Goal: Check status: Check status

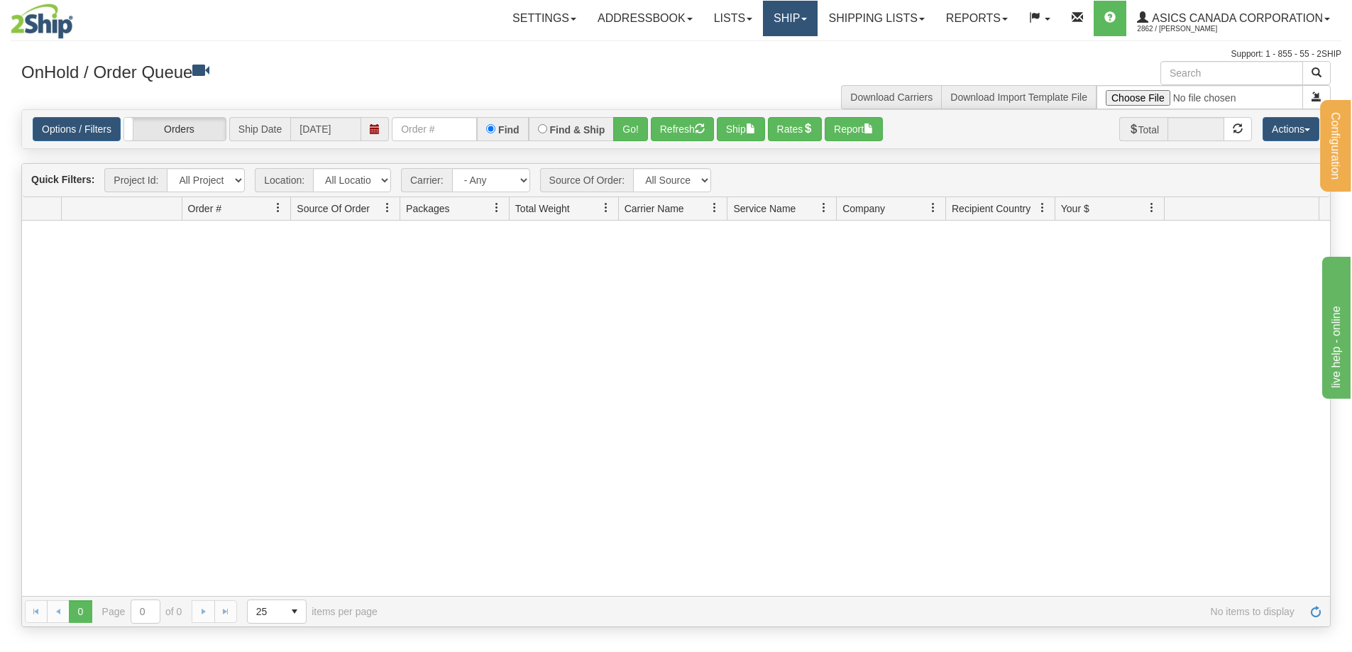
click at [795, 24] on link "Ship" at bounding box center [790, 18] width 55 height 35
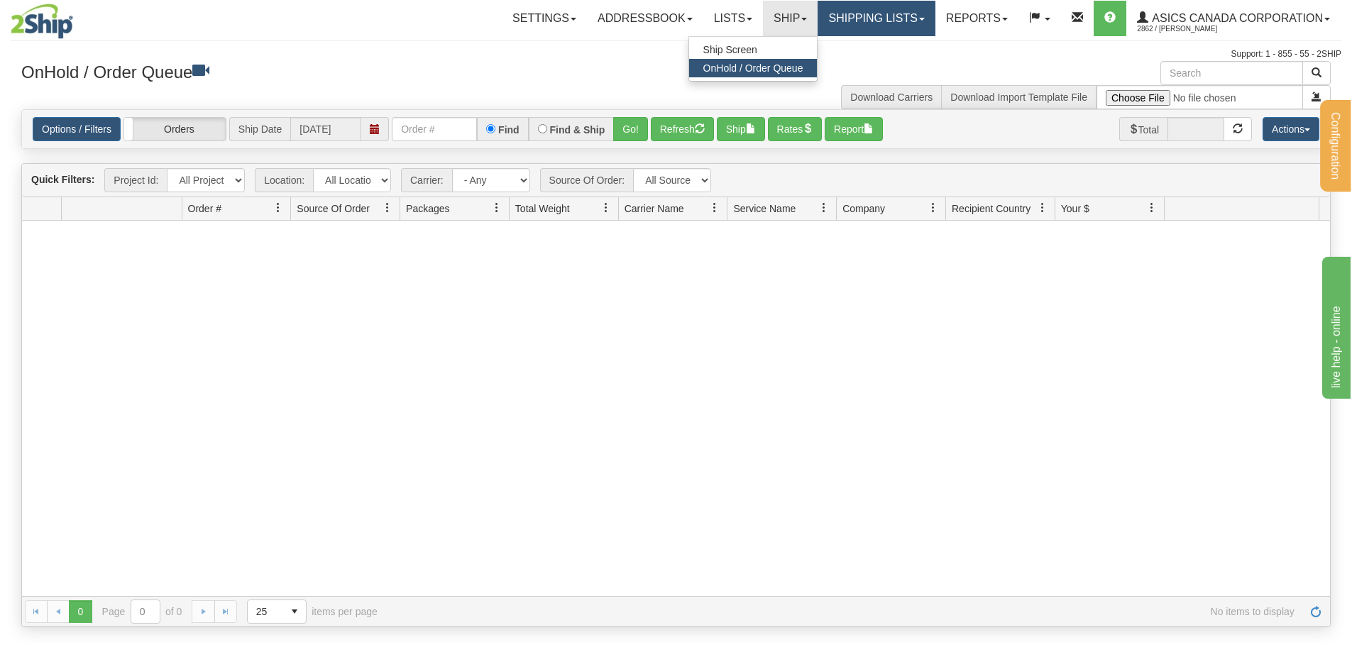
click at [893, 28] on link "Shipping lists" at bounding box center [875, 18] width 117 height 35
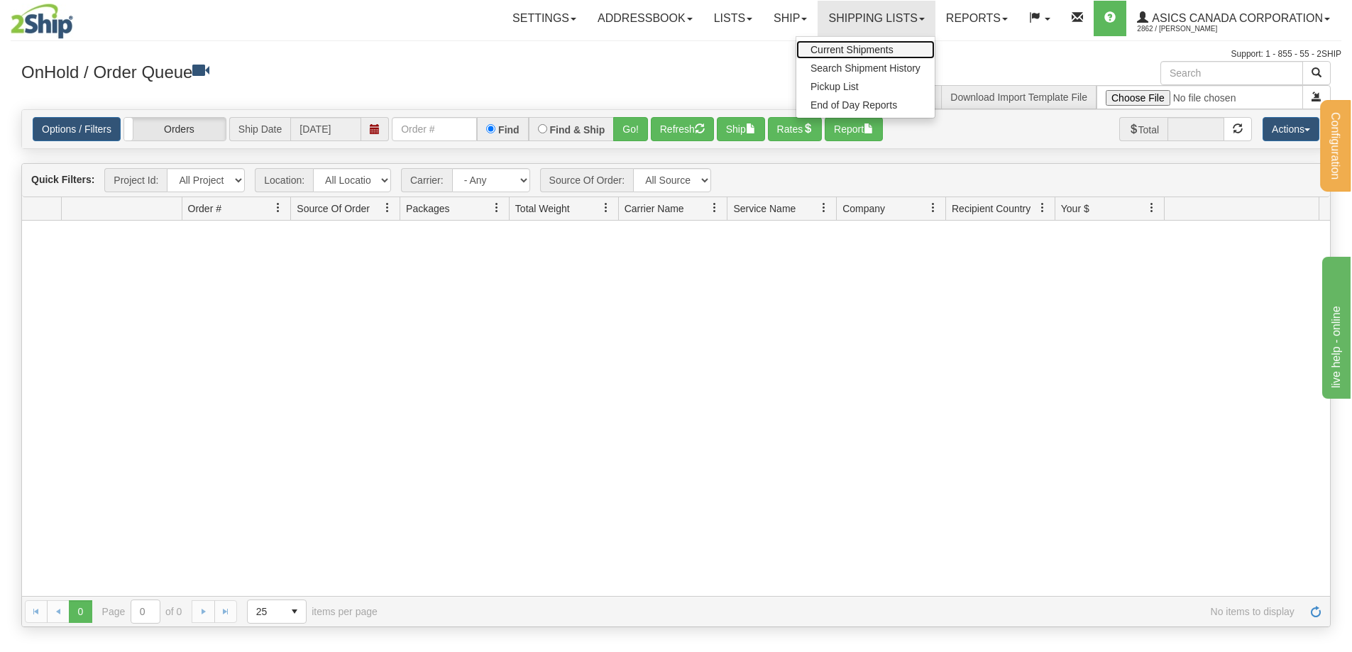
click at [866, 54] on span "Current Shipments" at bounding box center [851, 49] width 83 height 11
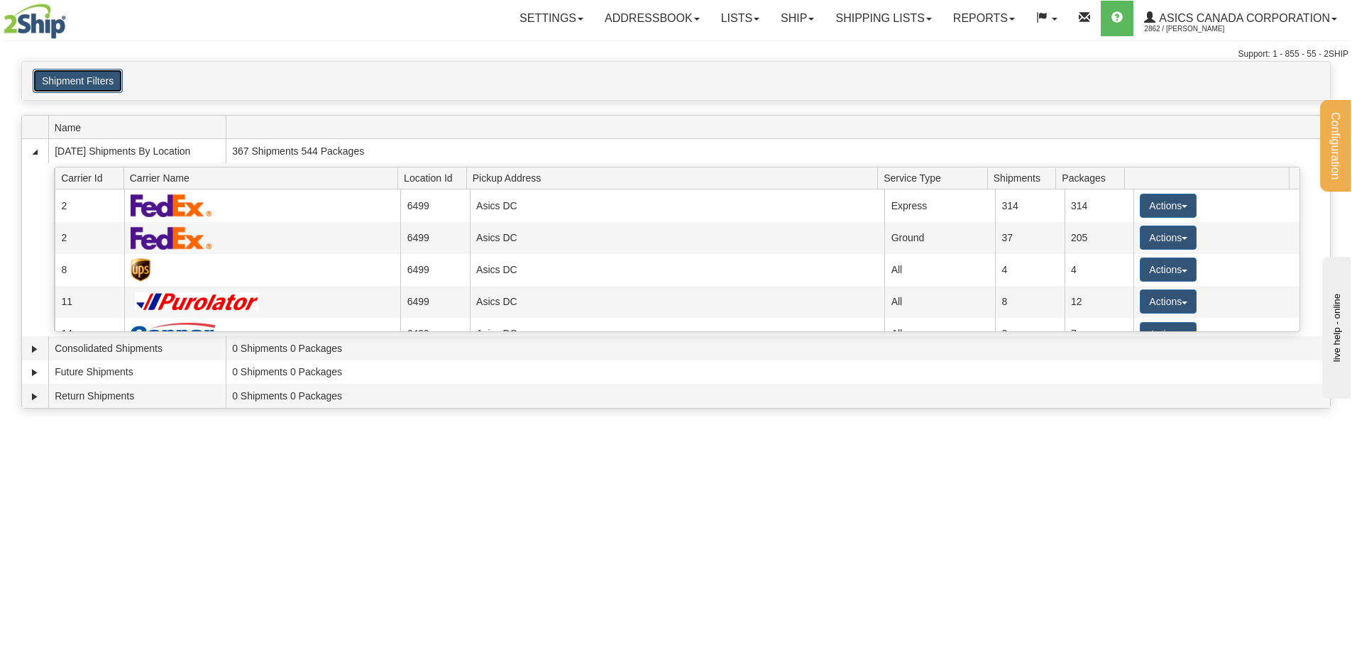
click at [87, 84] on button "Shipment Filters" at bounding box center [78, 81] width 90 height 24
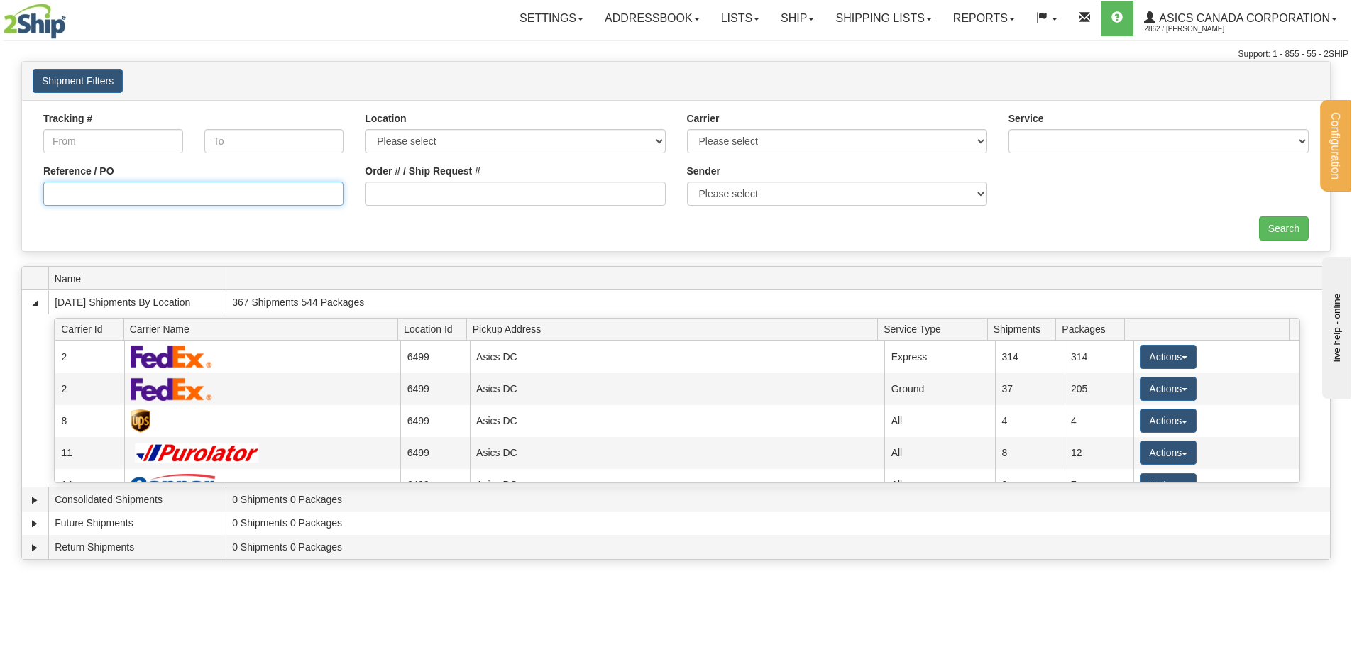
click at [104, 189] on input "Reference / PO" at bounding box center [193, 194] width 300 height 24
paste input "8041815025"
type input "8041815025"
click at [1282, 232] on input "Search" at bounding box center [1284, 228] width 50 height 24
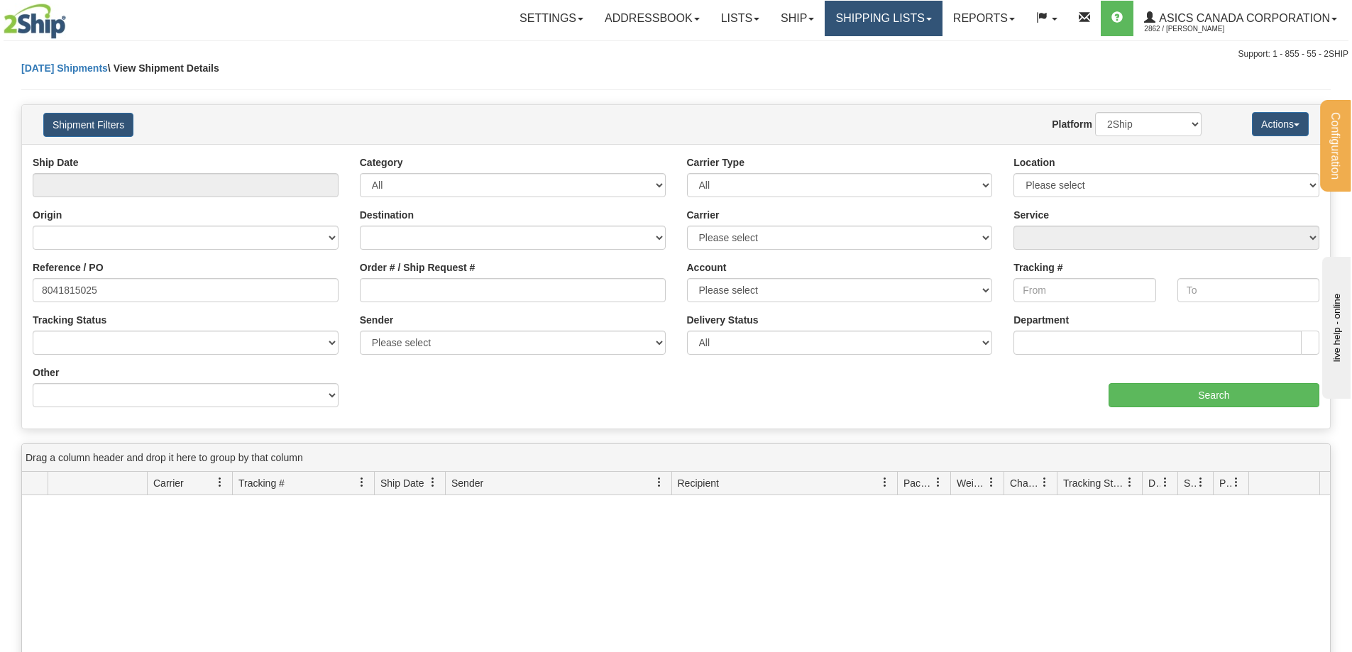
click at [888, 16] on link "Shipping lists" at bounding box center [882, 18] width 117 height 35
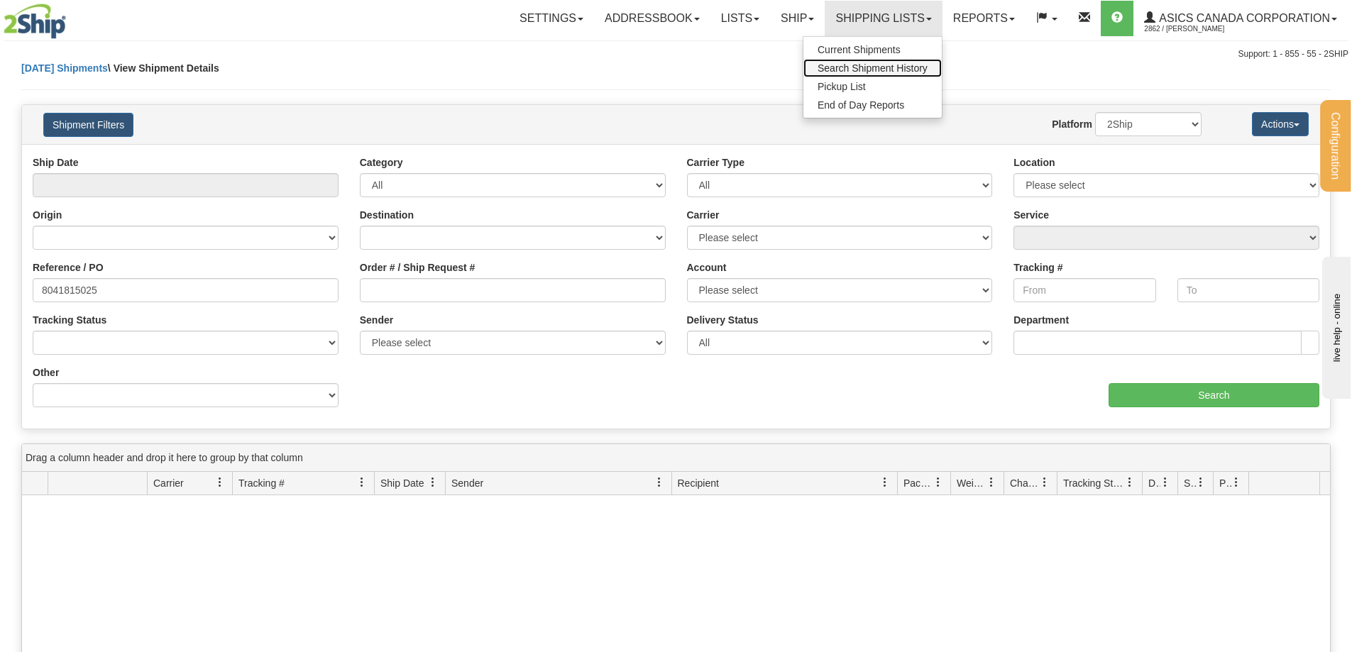
click at [848, 72] on span "Search Shipment History" at bounding box center [872, 67] width 110 height 11
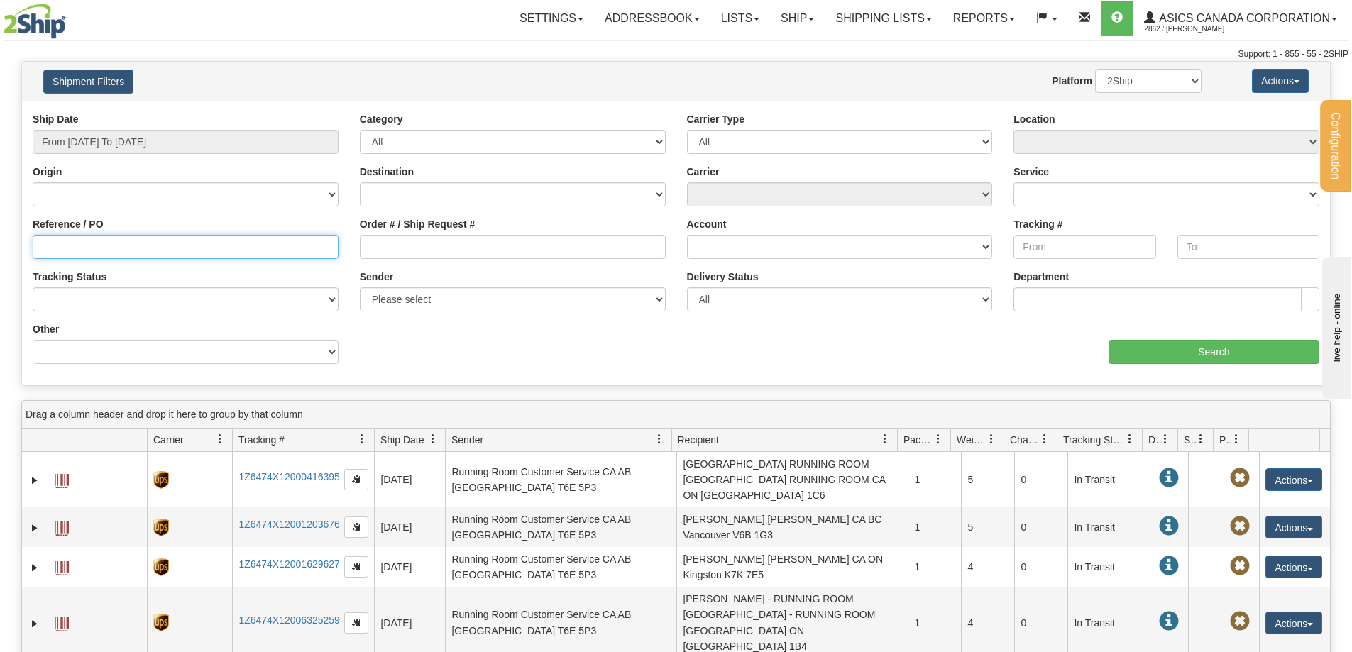
click at [80, 241] on input "Reference / PO" at bounding box center [186, 247] width 306 height 24
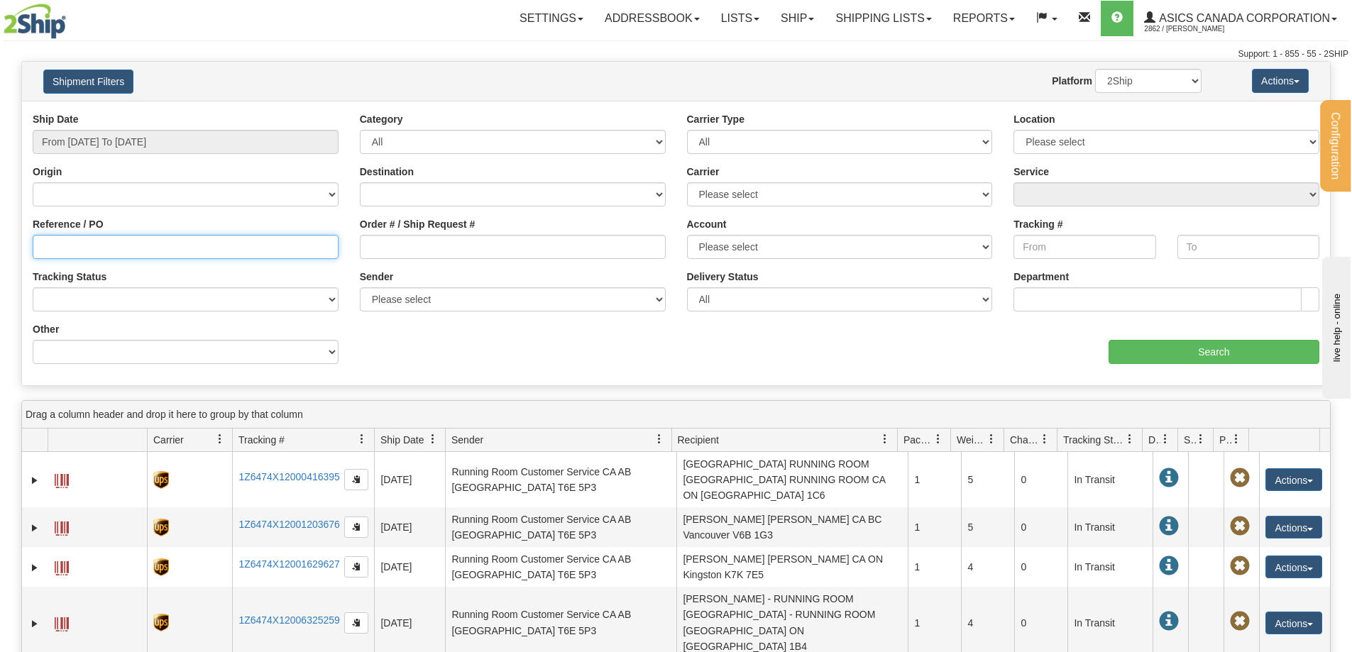
paste input "8041815025"
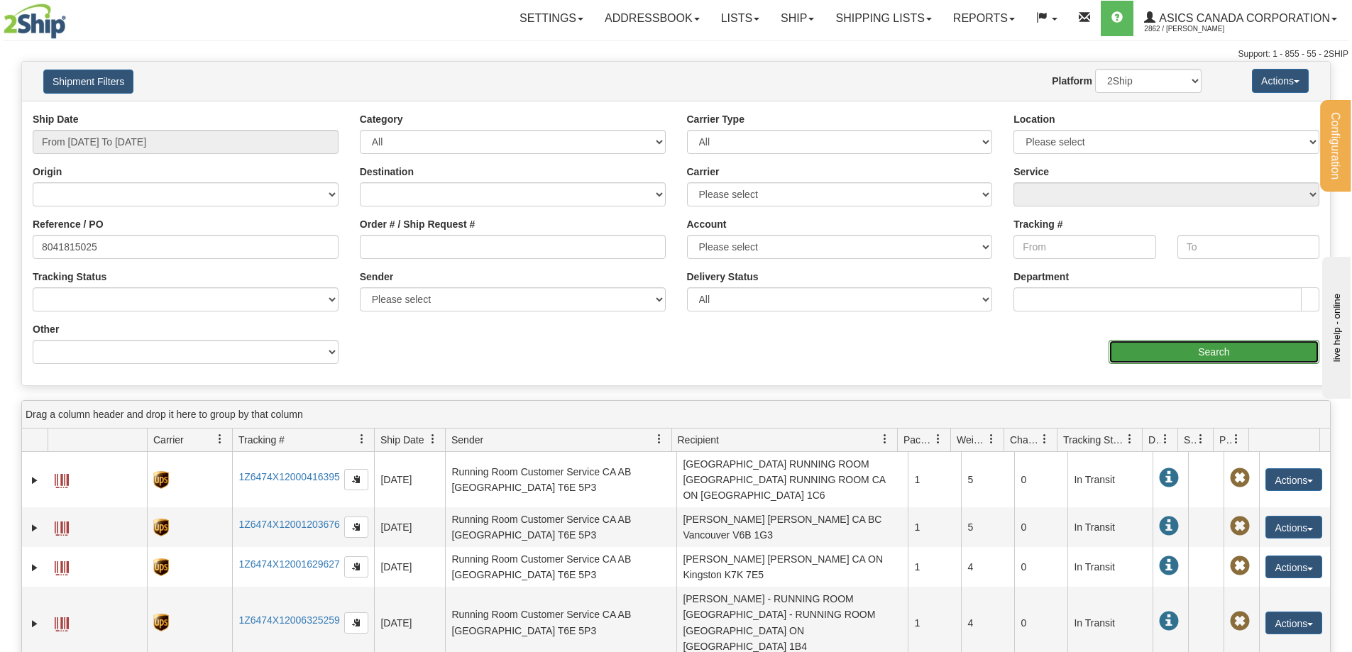
click at [1218, 346] on input "Search" at bounding box center [1213, 352] width 211 height 24
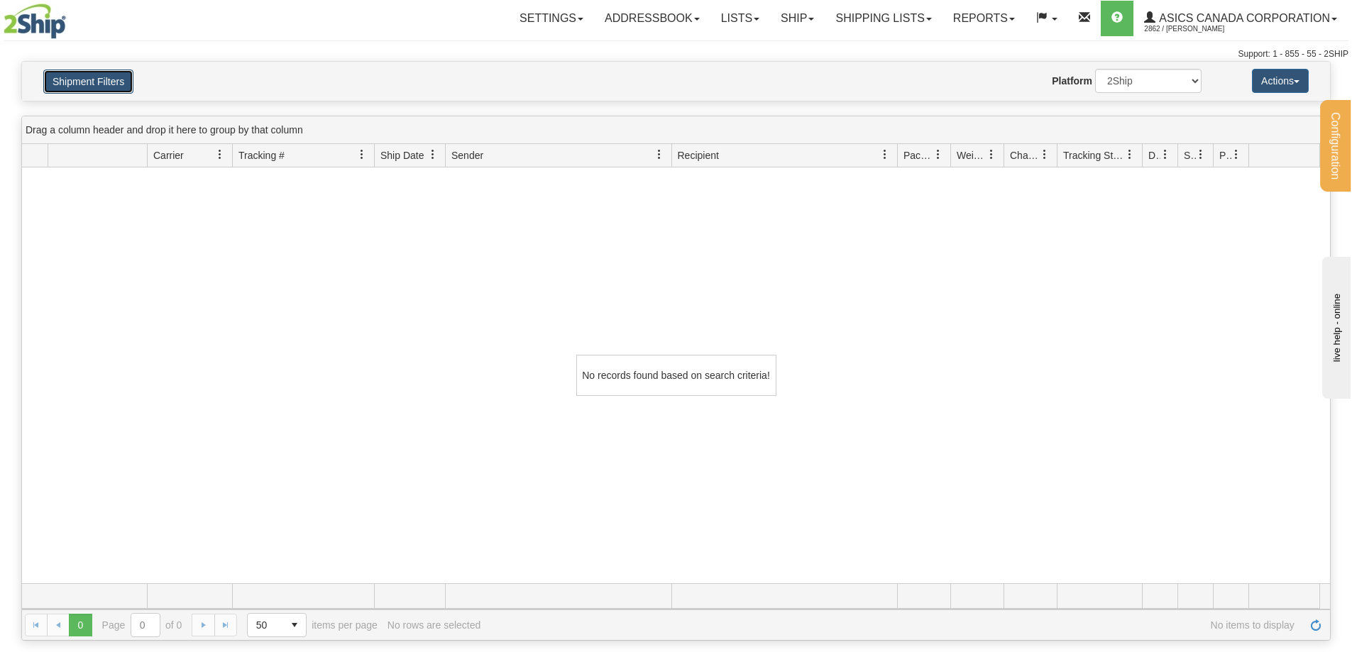
click at [62, 82] on button "Shipment Filters" at bounding box center [88, 82] width 90 height 24
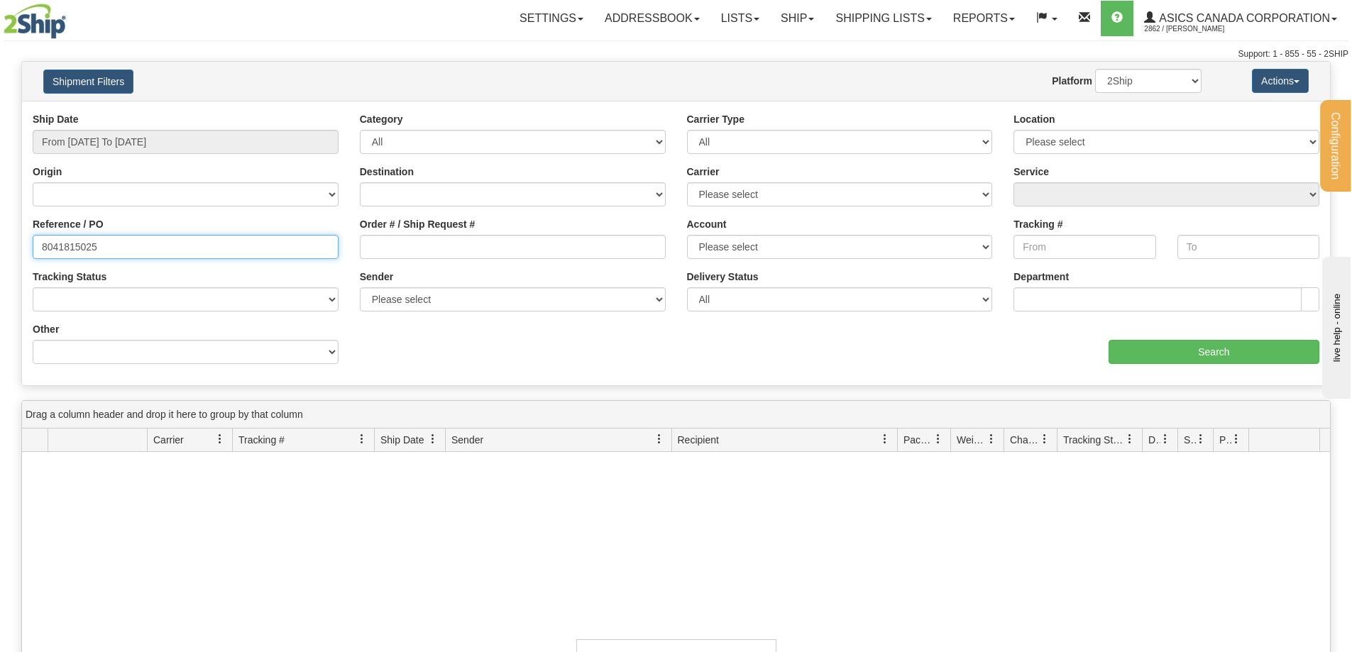
drag, startPoint x: 126, startPoint y: 246, endPoint x: 0, endPoint y: 234, distance: 126.2
click at [0, 235] on div "Please wait... × Confirm Delete Delete Cancel × Confirm Delete Yes No Cancel × …" at bounding box center [676, 493] width 1352 height 864
paste input "45426"
type input "8041845426"
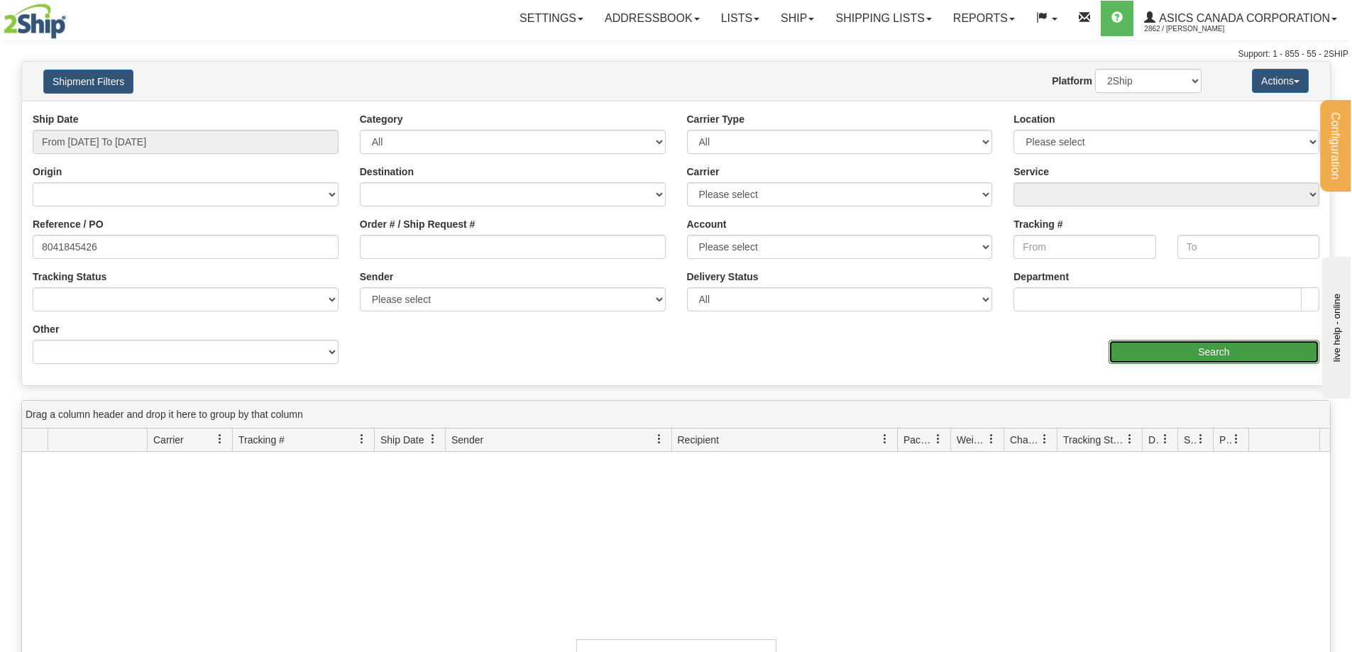
click at [1188, 345] on input "Search" at bounding box center [1213, 352] width 211 height 24
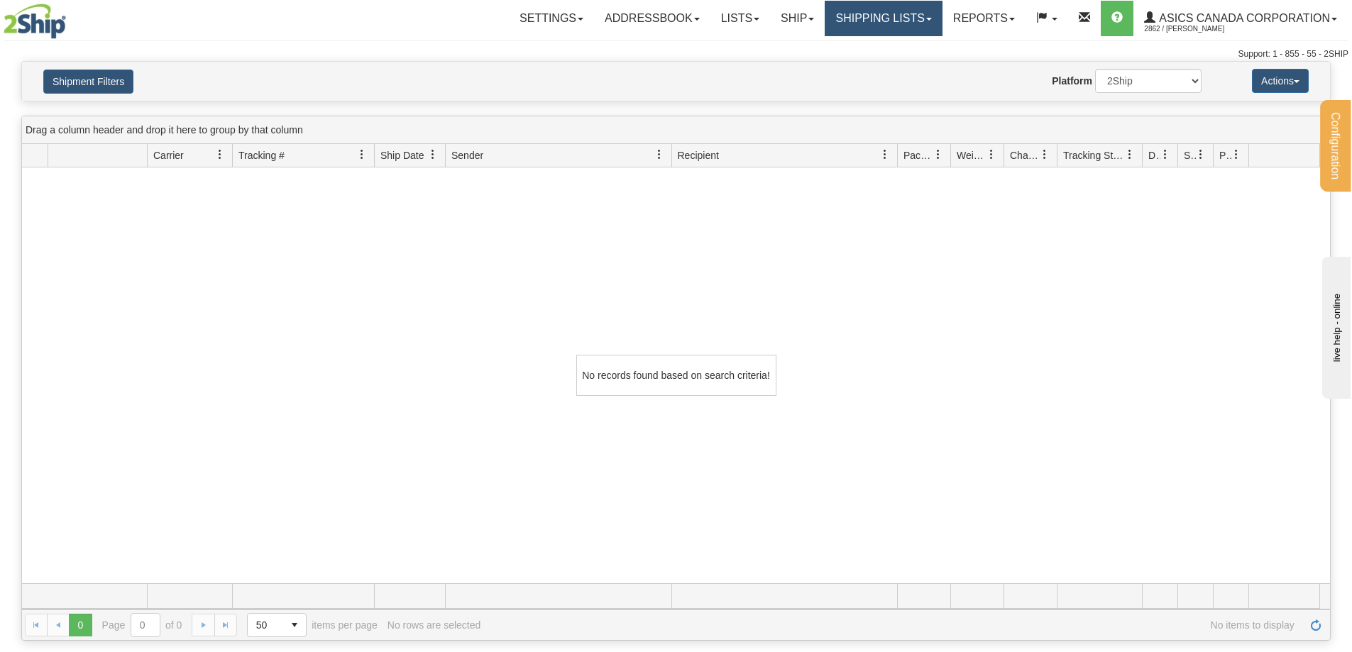
click at [898, 31] on link "Shipping lists" at bounding box center [882, 18] width 117 height 35
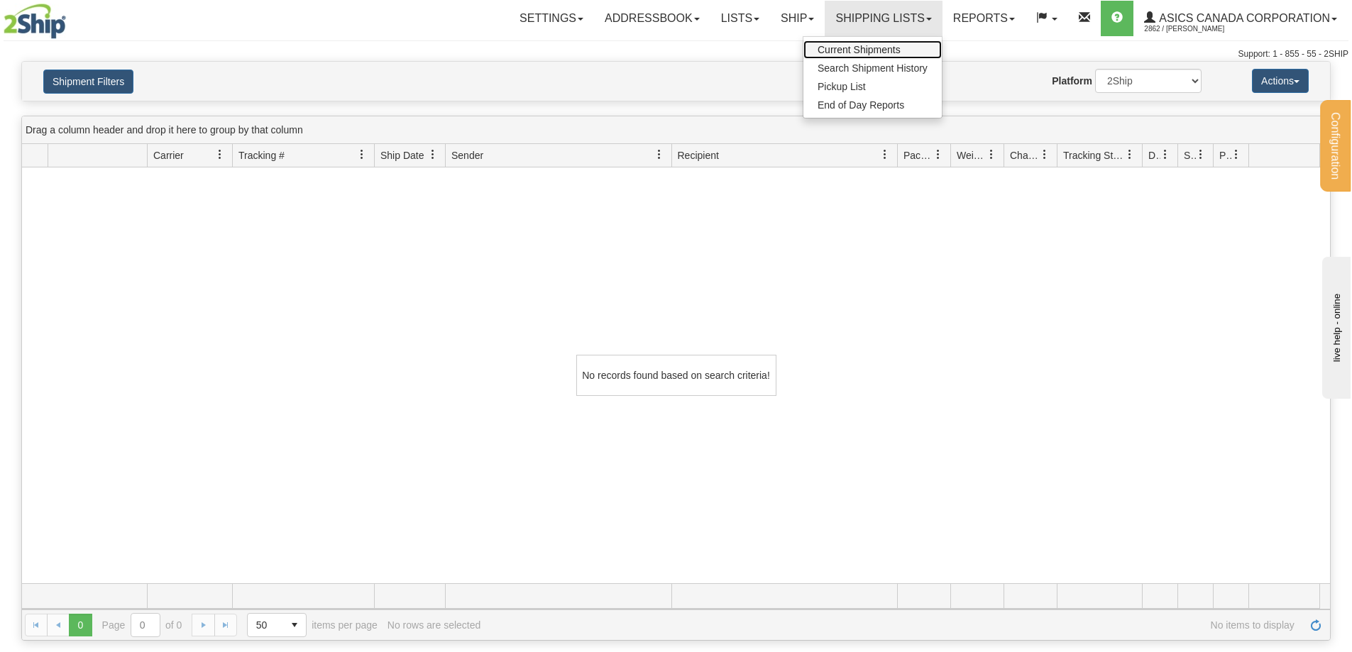
click at [878, 54] on span "Current Shipments" at bounding box center [858, 49] width 83 height 11
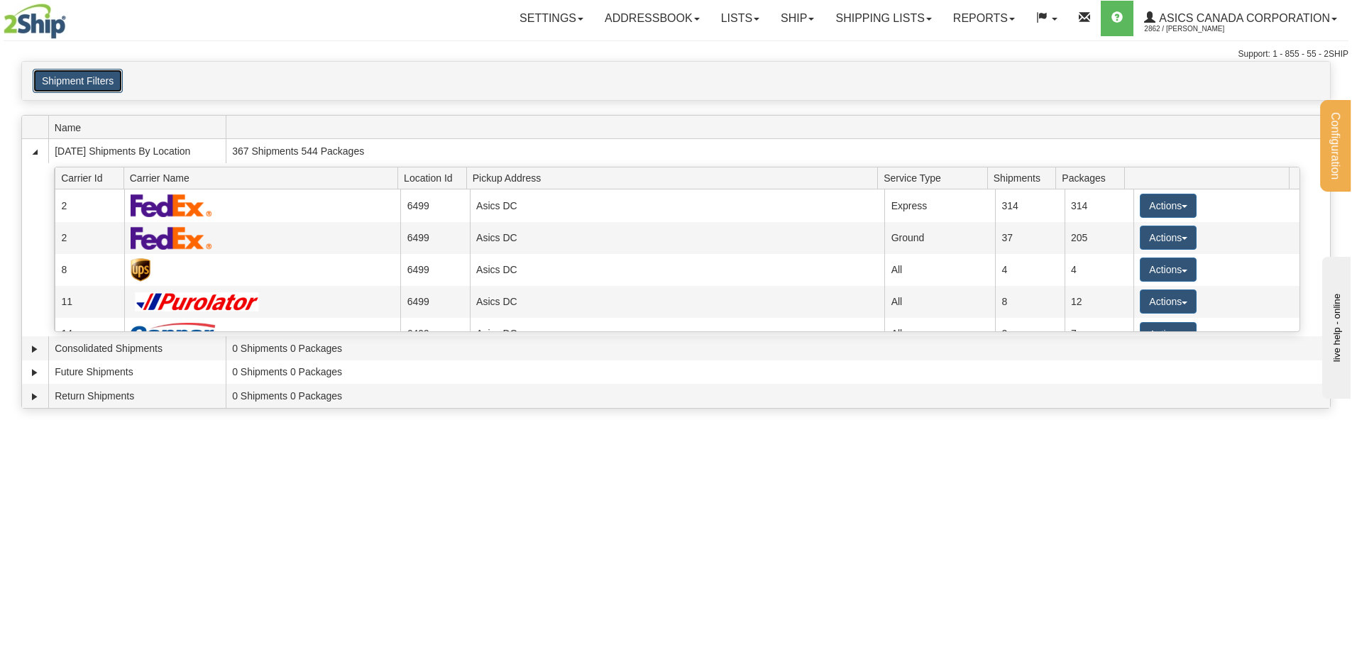
click at [89, 85] on button "Shipment Filters" at bounding box center [78, 81] width 90 height 24
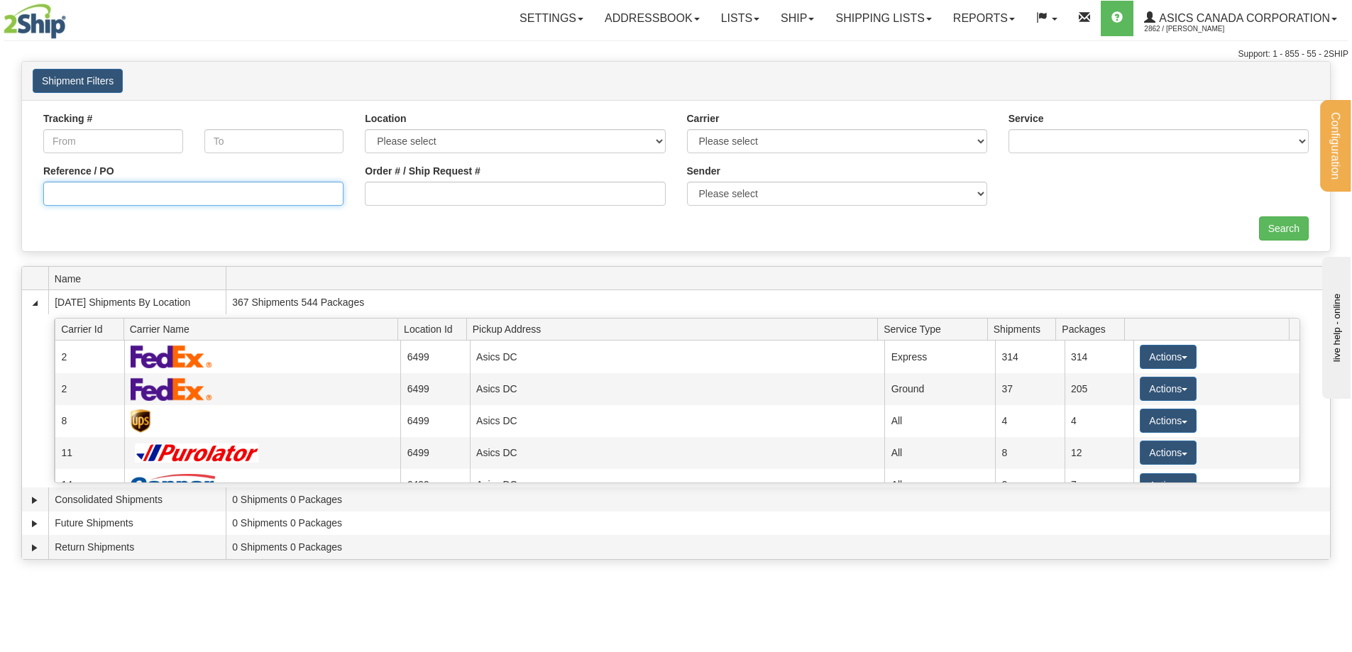
click at [88, 190] on input "Reference / PO" at bounding box center [193, 194] width 300 height 24
paste input "8041845426"
type input "8041845426"
click at [1281, 232] on input "Search" at bounding box center [1284, 228] width 50 height 24
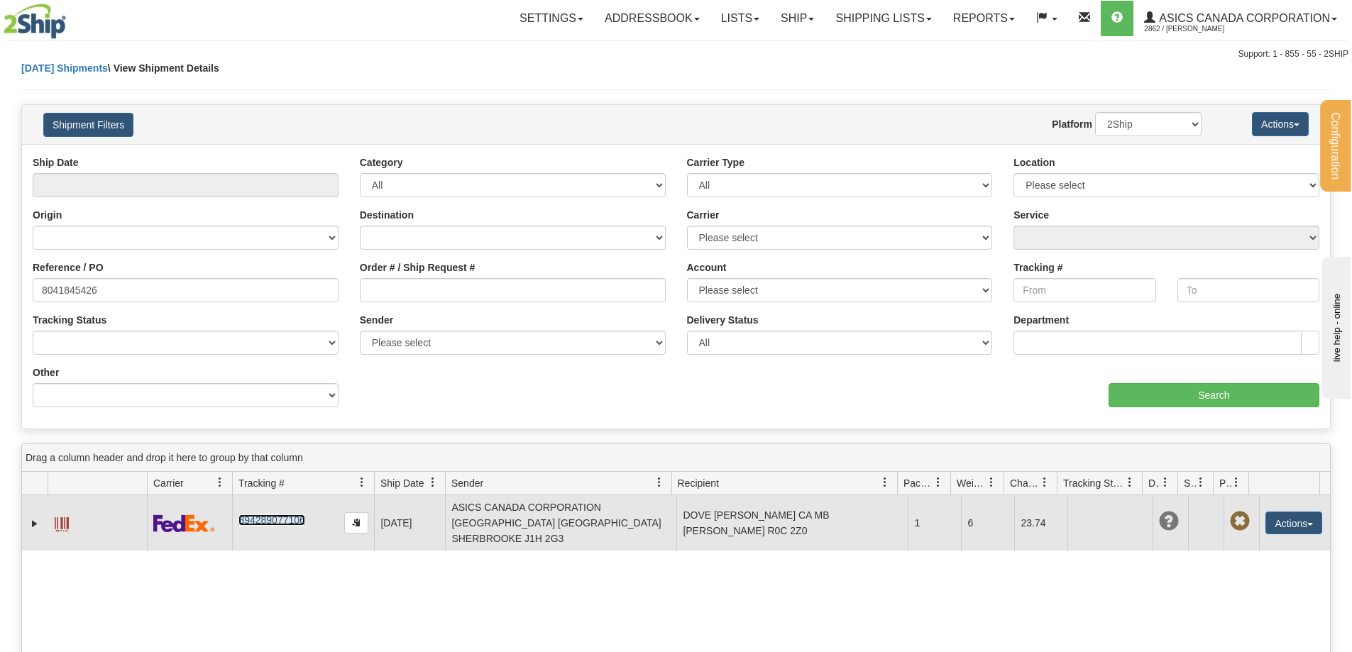
click at [259, 514] on link "394289077106" at bounding box center [271, 519] width 66 height 11
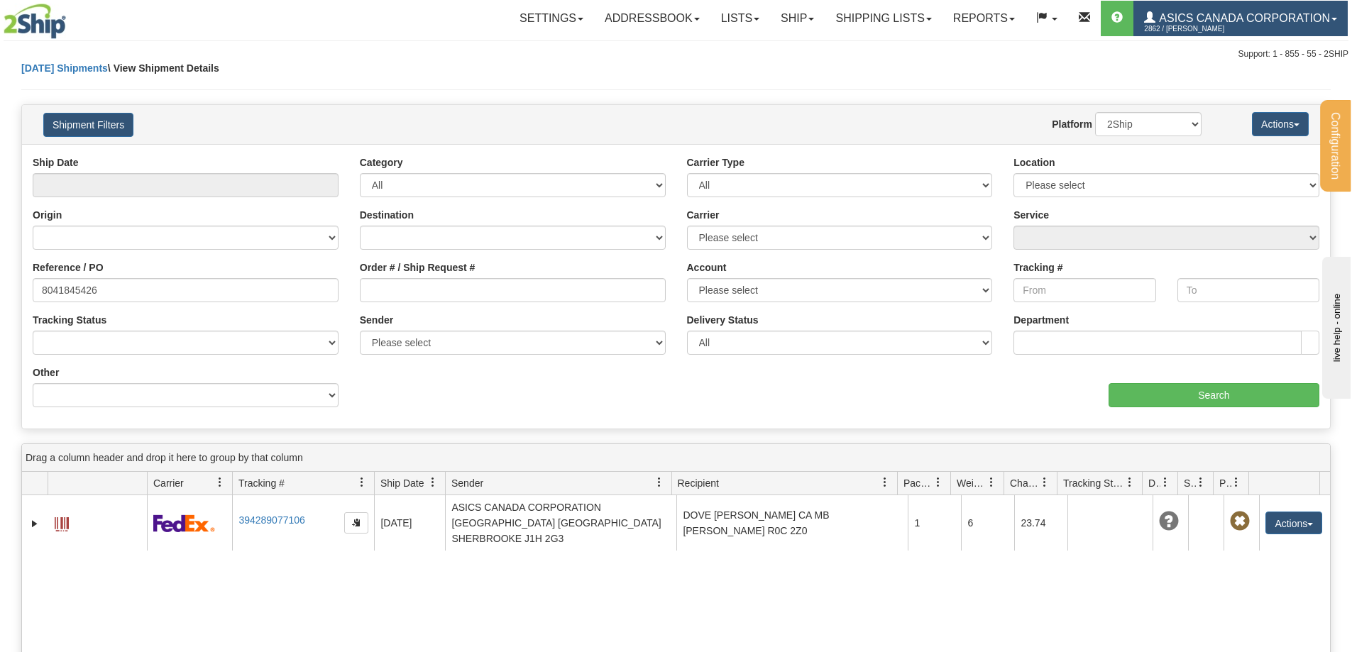
click at [1255, 19] on span "ASICS CANADA CORPORATION" at bounding box center [1242, 18] width 175 height 12
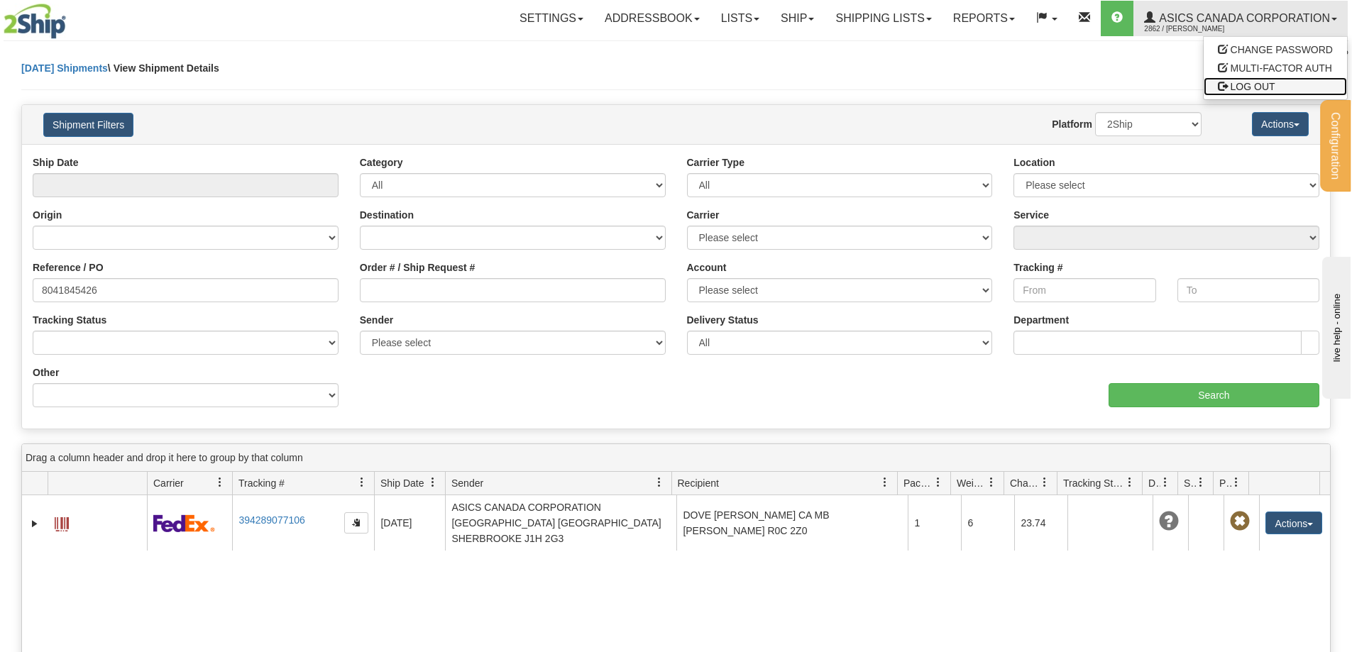
click at [1254, 89] on span "LOG OUT" at bounding box center [1252, 86] width 45 height 11
